Goal: Information Seeking & Learning: Compare options

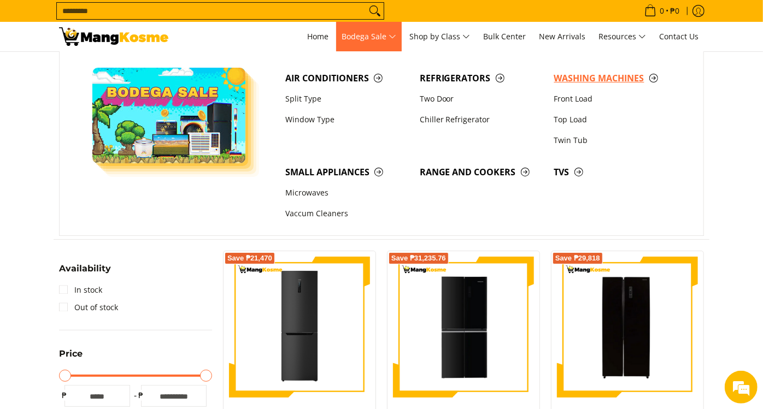
click at [576, 73] on span "Washing Machines" at bounding box center [615, 79] width 123 height 14
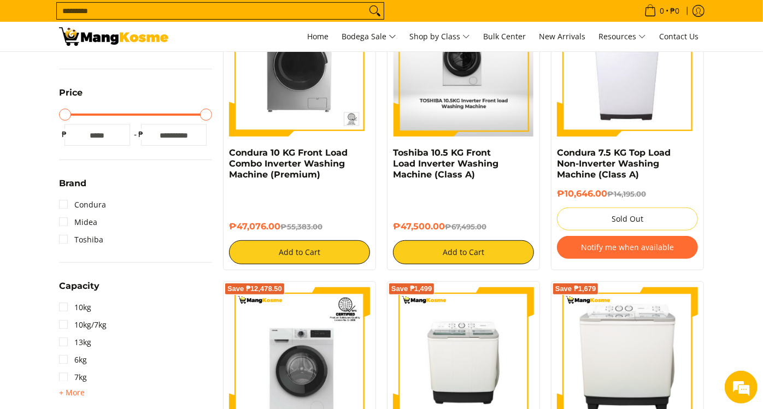
scroll to position [243, 0]
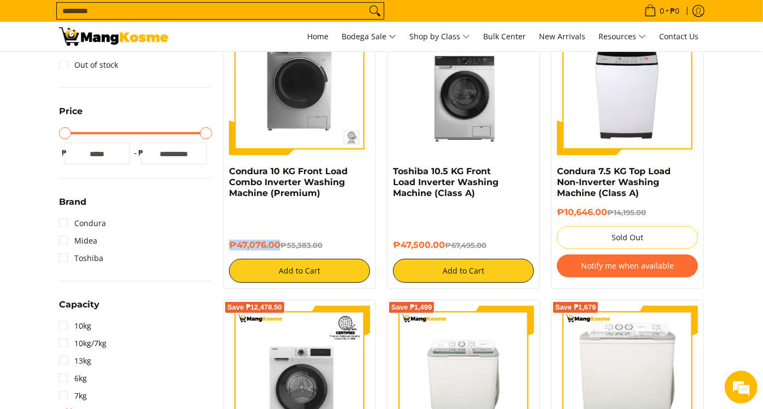
drag, startPoint x: 254, startPoint y: 243, endPoint x: 227, endPoint y: 242, distance: 26.2
click at [227, 242] on div "Save ₱8,307 Condura 10 KG Front Load Combo Inverter Washing Machine (Premium) ₱…" at bounding box center [299, 148] width 153 height 281
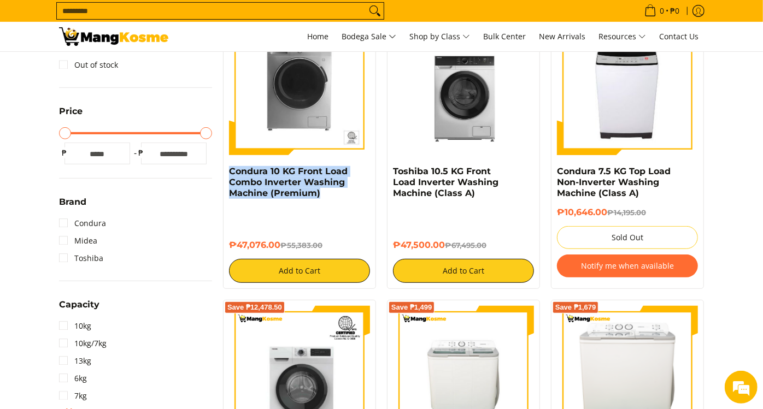
drag, startPoint x: 325, startPoint y: 194, endPoint x: 227, endPoint y: 170, distance: 100.2
click at [227, 170] on div "Save ₱8,307 Condura 10 KG Front Load Combo Inverter Washing Machine (Premium) ₱…" at bounding box center [299, 148] width 153 height 281
copy link "Condura 10 KG Front Load Combo Inverter Washing Machine (Premium)"
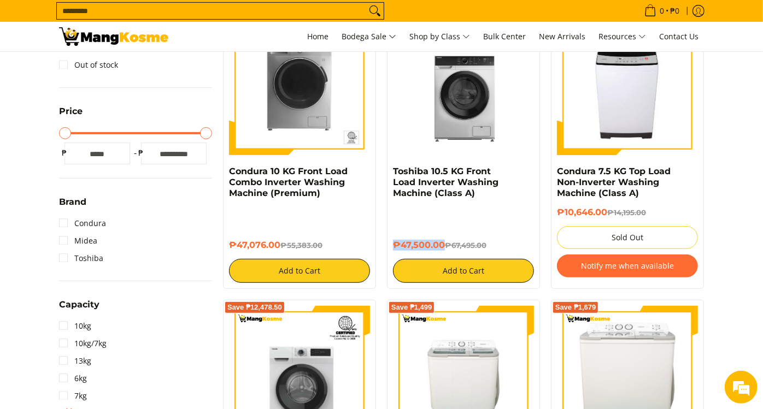
drag, startPoint x: 443, startPoint y: 242, endPoint x: 392, endPoint y: 243, distance: 50.8
click at [392, 243] on div "Save ₱19,995 Toshiba 10.5 KG Front Load Inverter Washing Machine (Class A) ₱47,…" at bounding box center [463, 148] width 153 height 281
copy h6 "₱47,500.00"
drag, startPoint x: 478, startPoint y: 197, endPoint x: 392, endPoint y: 175, distance: 88.0
click at [393, 175] on h4 "Toshiba 10.5 KG Front Load Inverter Washing Machine (Class A)" at bounding box center [463, 182] width 141 height 33
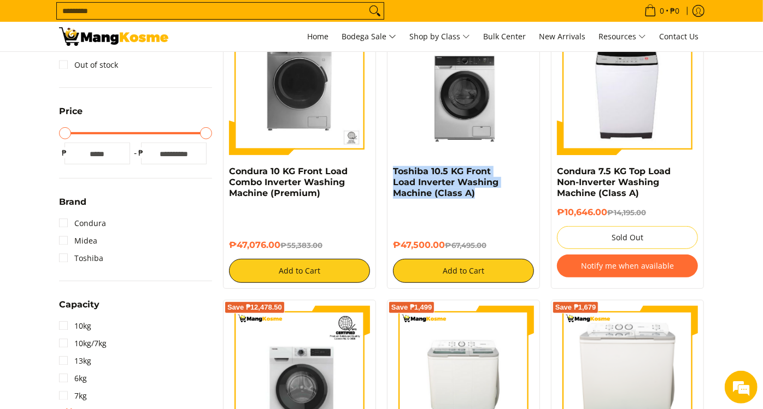
copy link "Toshiba 10.5 KG Front Load Inverter Washing Machine (Class A)"
